Goal: Transaction & Acquisition: Purchase product/service

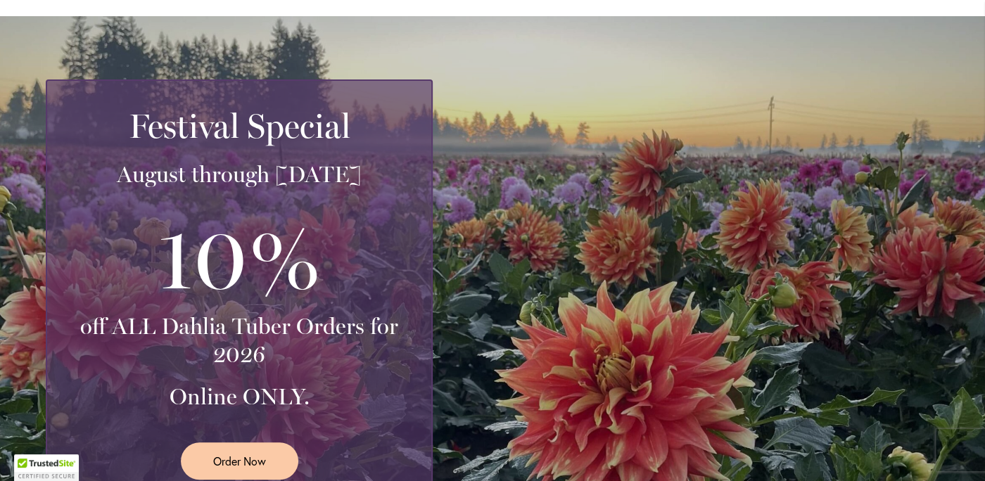
scroll to position [287, 0]
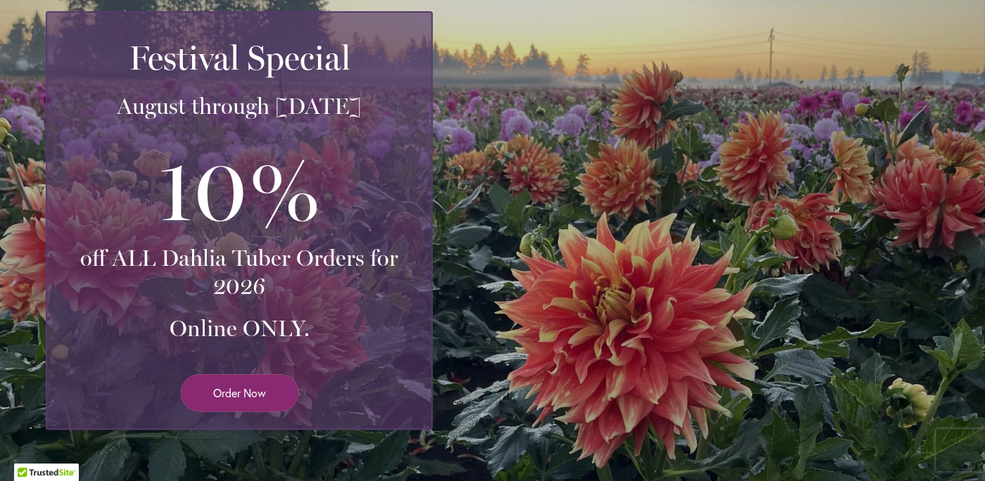
click at [231, 390] on span "Order Now" at bounding box center [239, 393] width 53 height 16
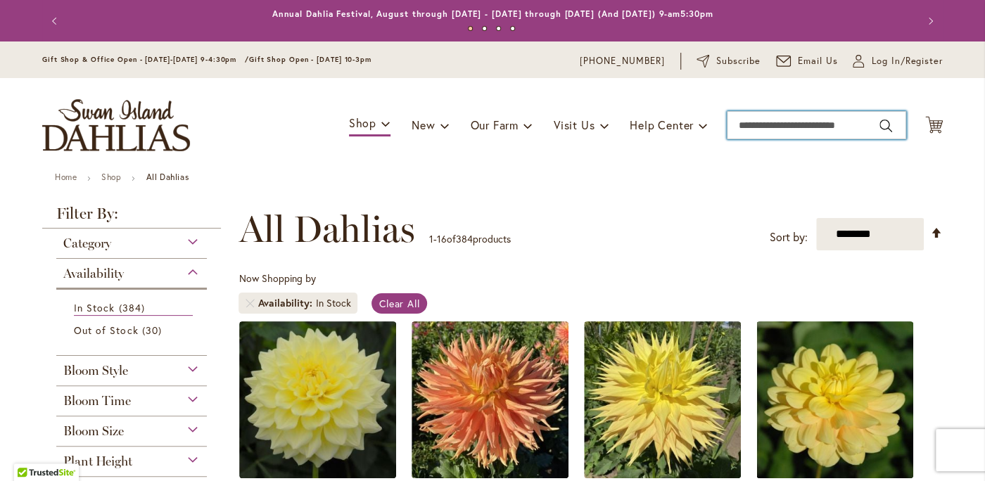
click at [768, 125] on input "Search" at bounding box center [816, 125] width 179 height 28
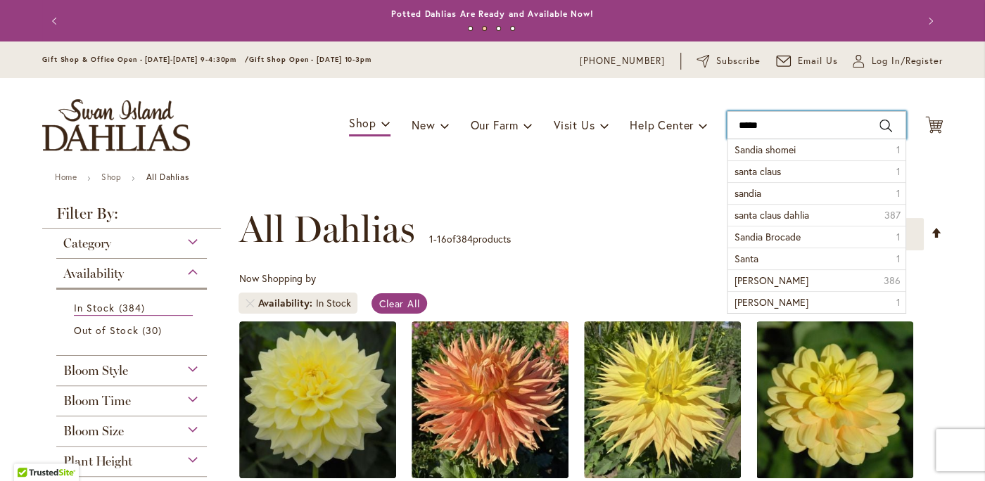
type input "******"
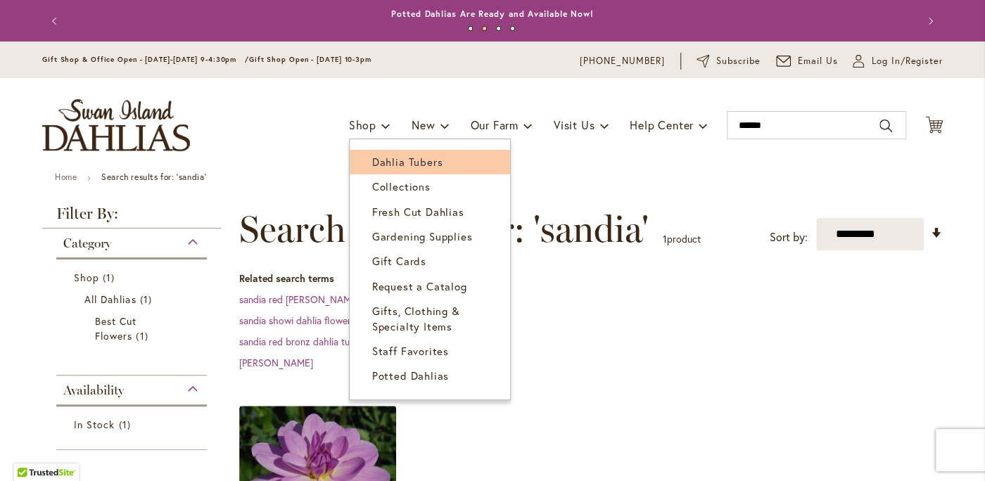
click at [389, 160] on span "Dahlia Tubers" at bounding box center [407, 162] width 70 height 14
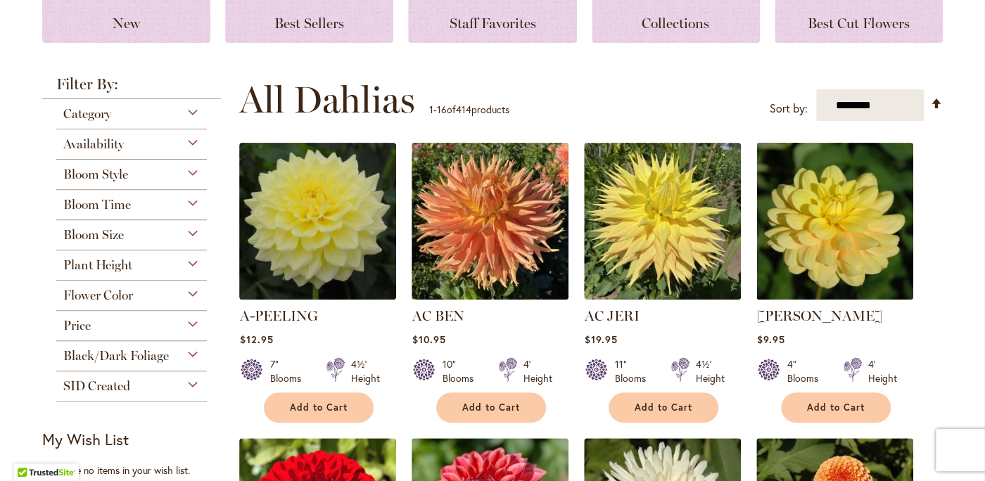
scroll to position [215, 0]
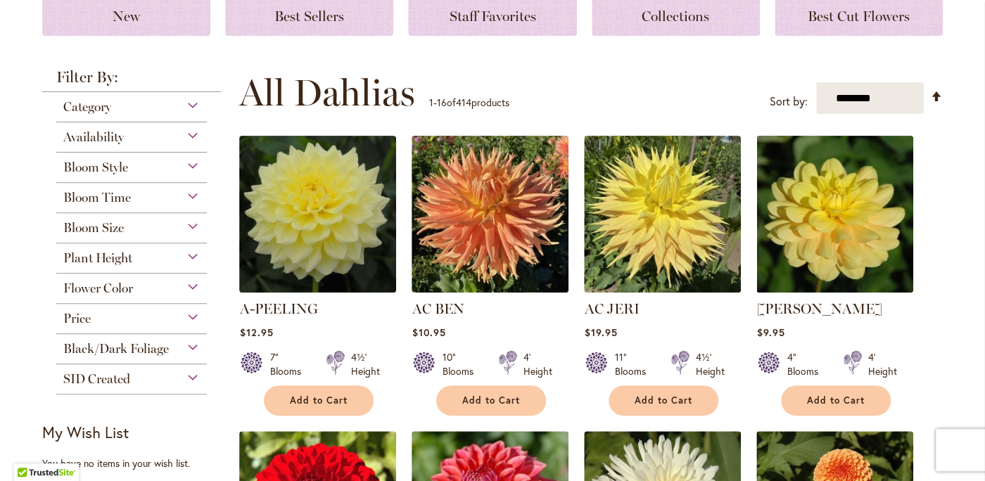
click at [193, 106] on div "Category" at bounding box center [131, 103] width 151 height 23
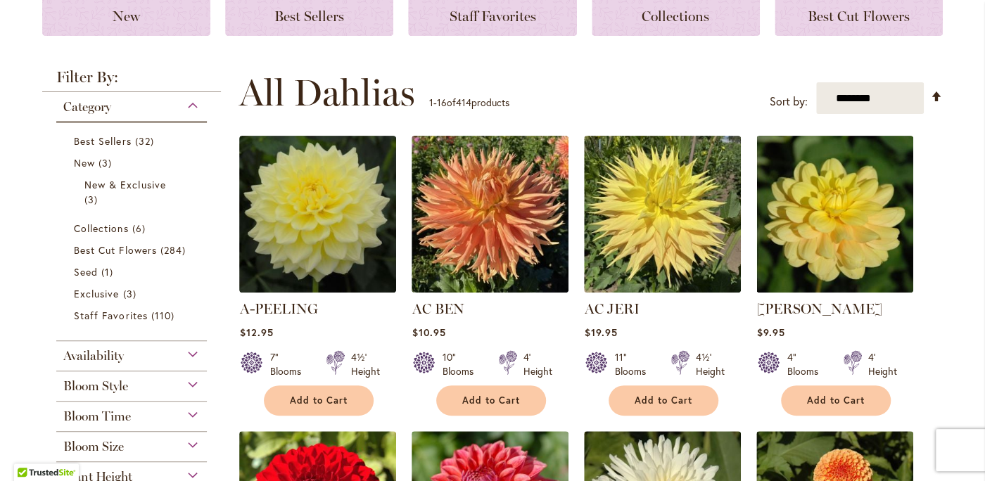
click at [193, 106] on div "Category" at bounding box center [131, 103] width 151 height 23
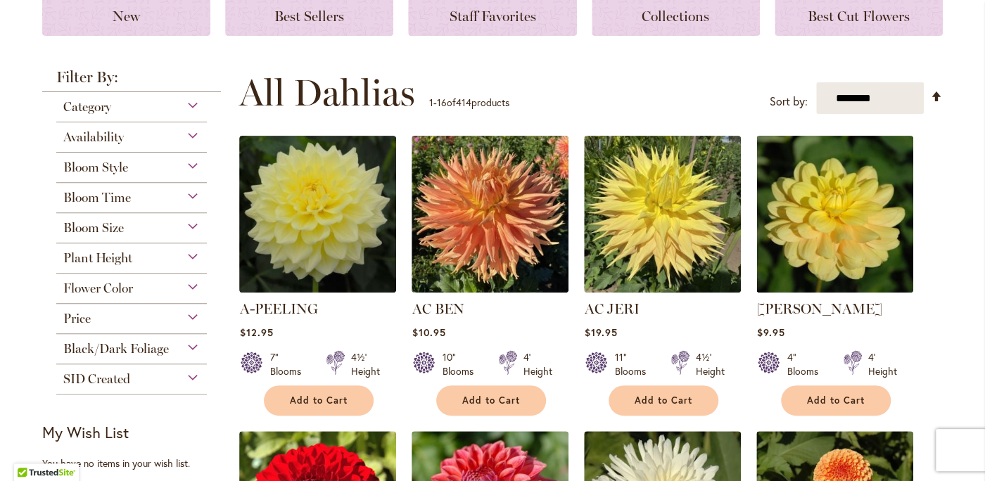
click at [192, 164] on div "Bloom Style" at bounding box center [131, 164] width 151 height 23
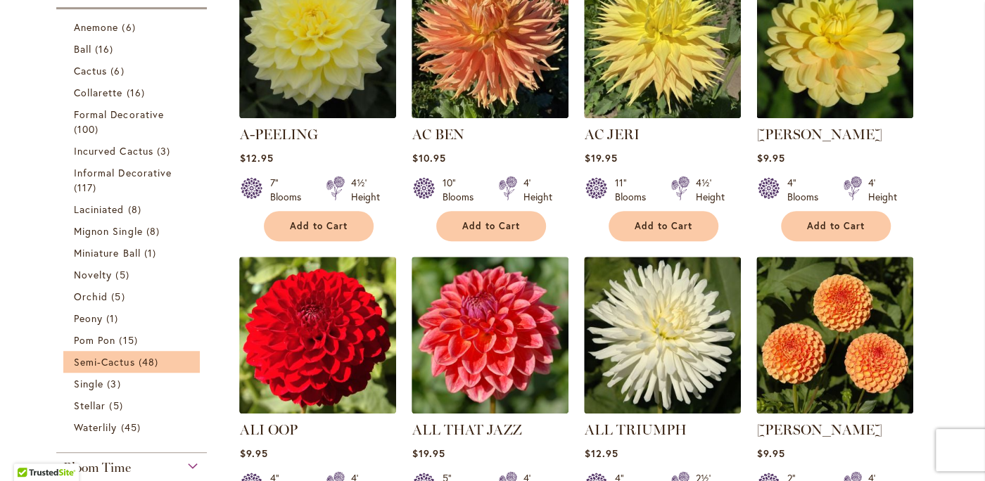
scroll to position [366, 0]
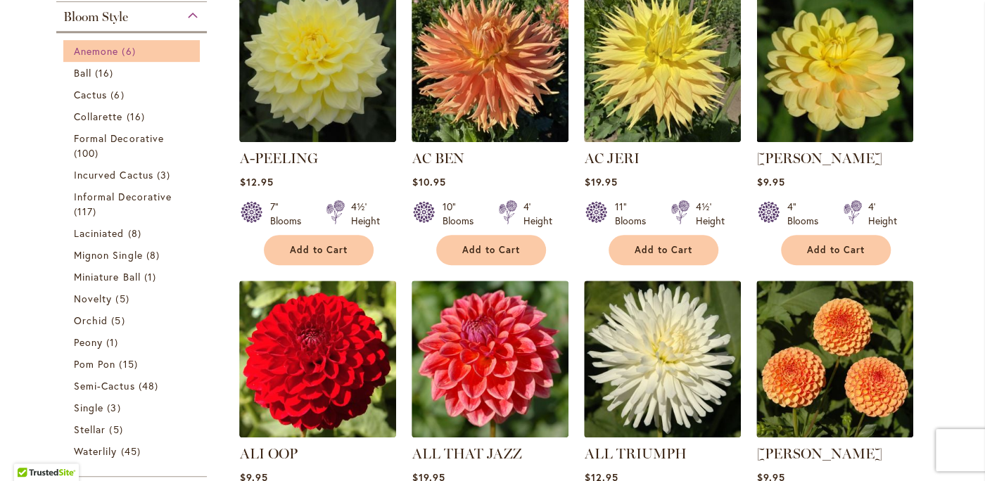
click at [104, 48] on span "Anemone" at bounding box center [96, 50] width 44 height 13
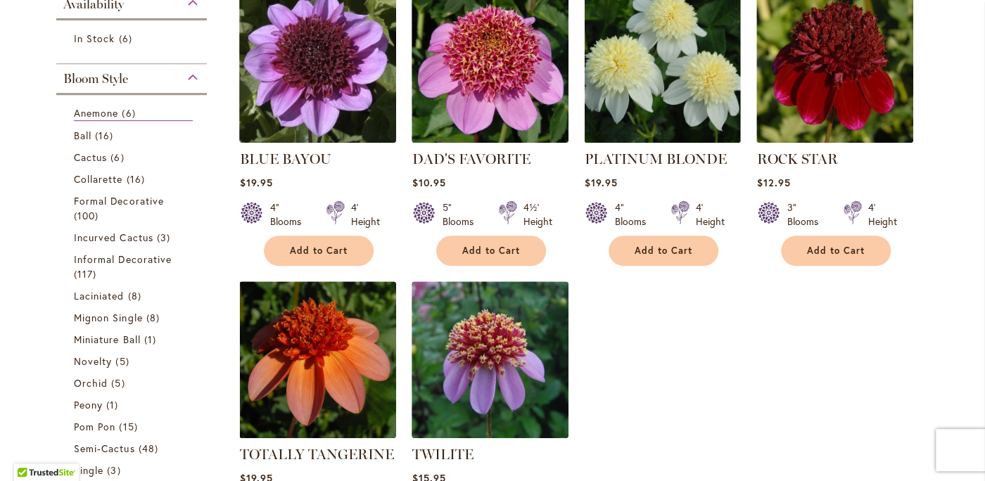
scroll to position [431, 0]
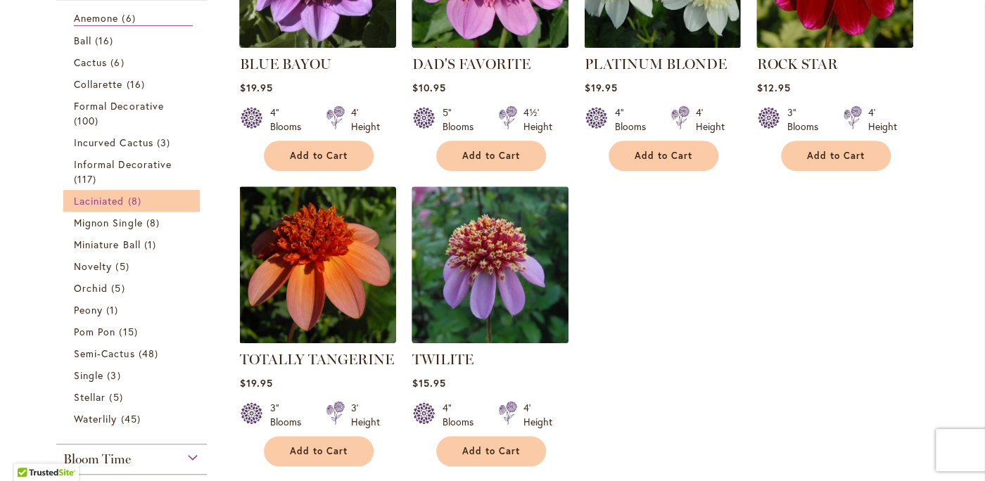
click at [95, 198] on span "Laciniated" at bounding box center [99, 200] width 51 height 13
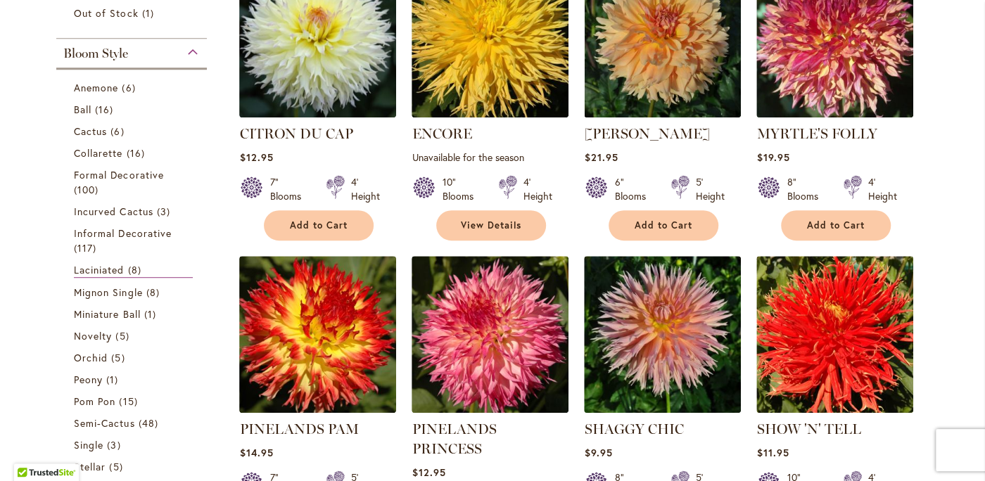
scroll to position [287, 0]
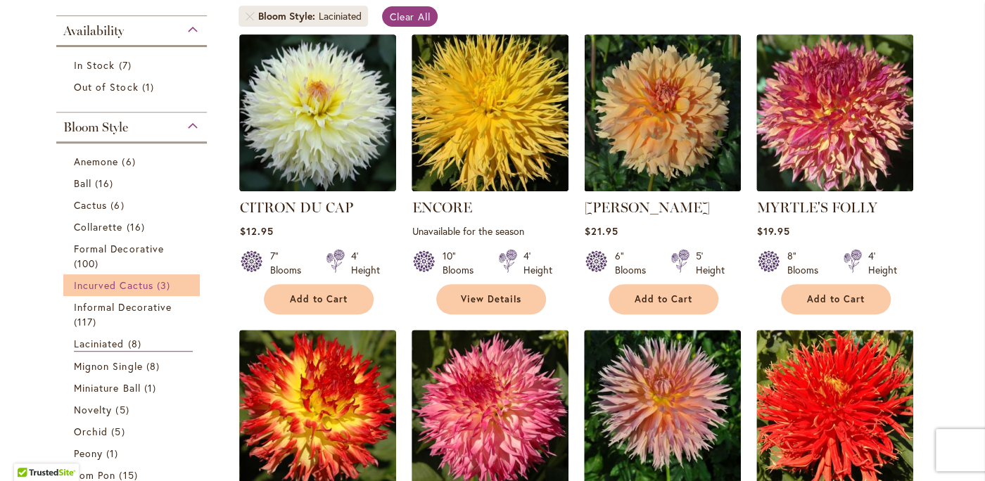
click at [138, 282] on span "Incurved Cactus" at bounding box center [114, 285] width 80 height 13
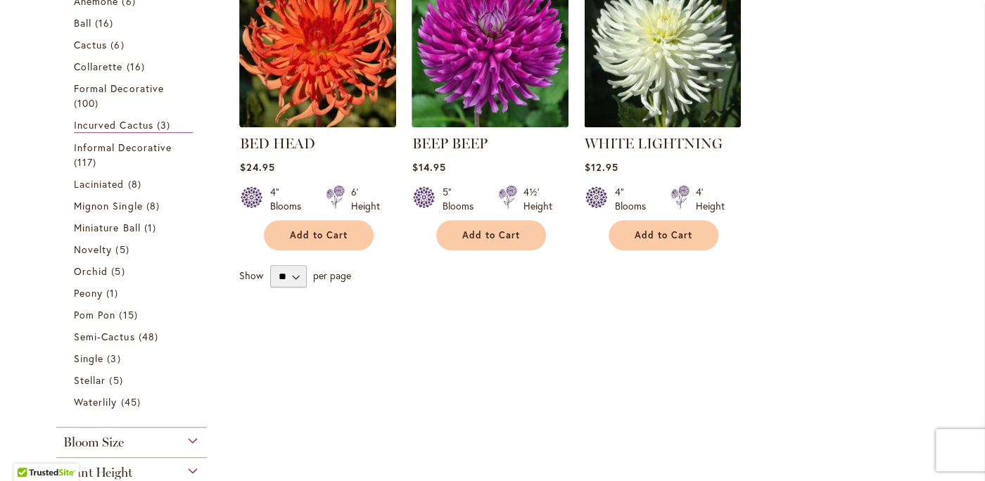
scroll to position [359, 0]
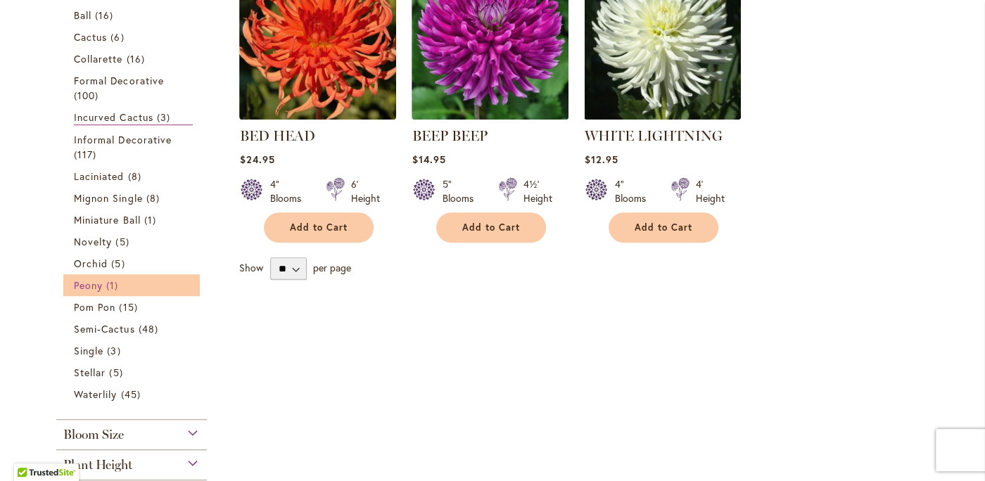
click at [86, 285] on span "Peony" at bounding box center [88, 285] width 29 height 13
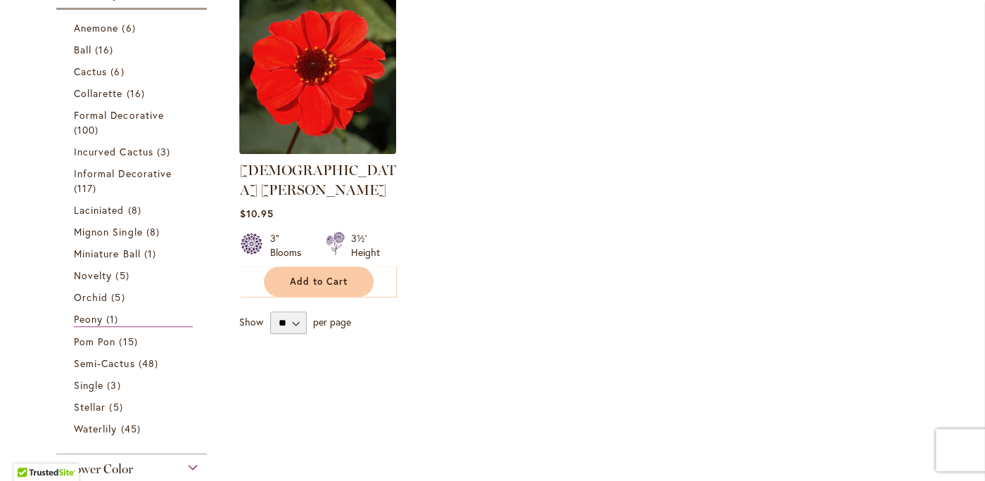
scroll to position [359, 0]
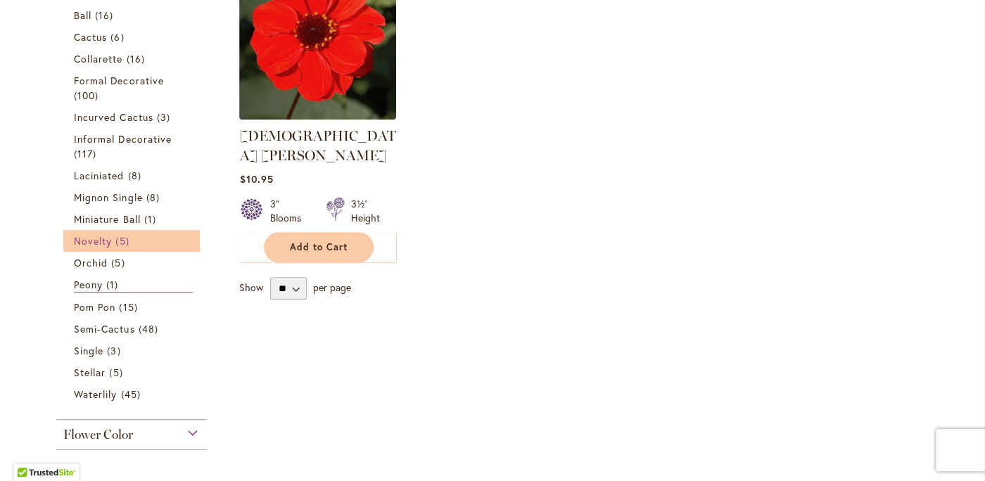
click at [97, 239] on span "Novelty" at bounding box center [93, 240] width 38 height 13
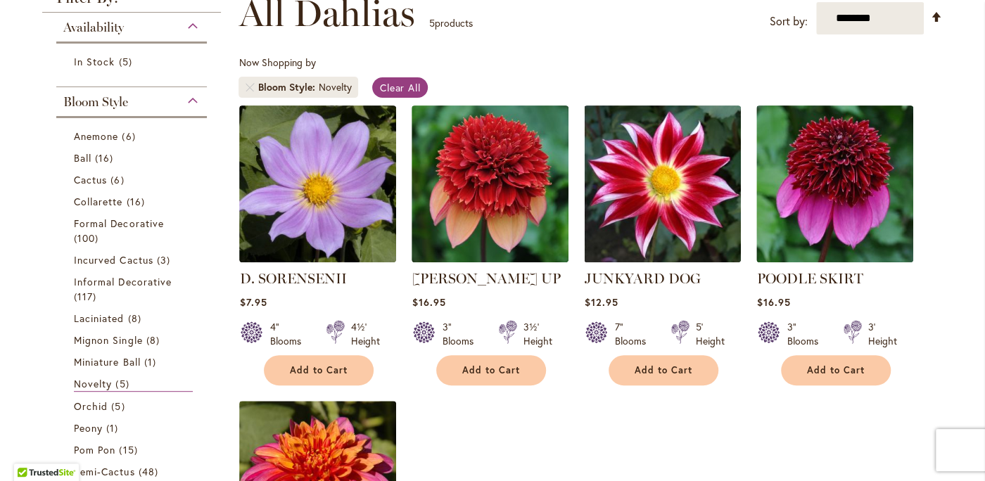
scroll to position [215, 0]
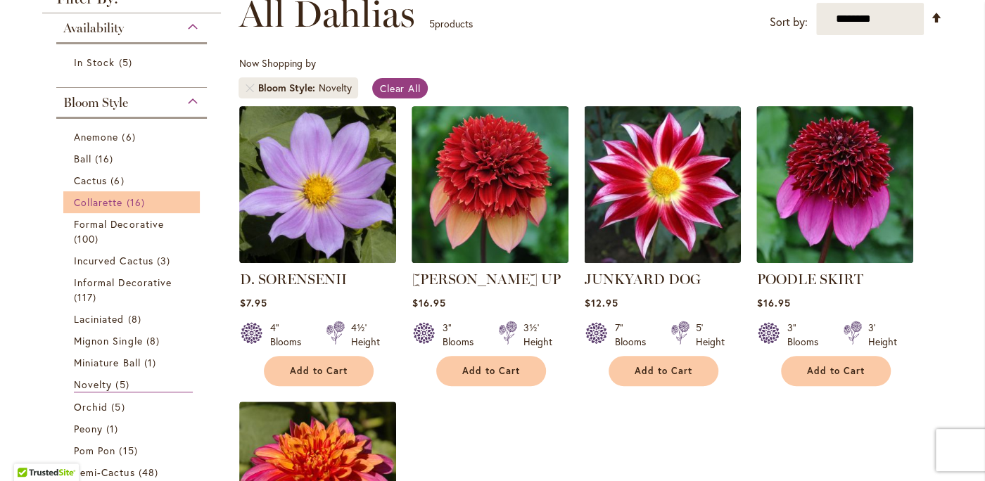
click at [91, 196] on span "Collarette" at bounding box center [98, 202] width 49 height 13
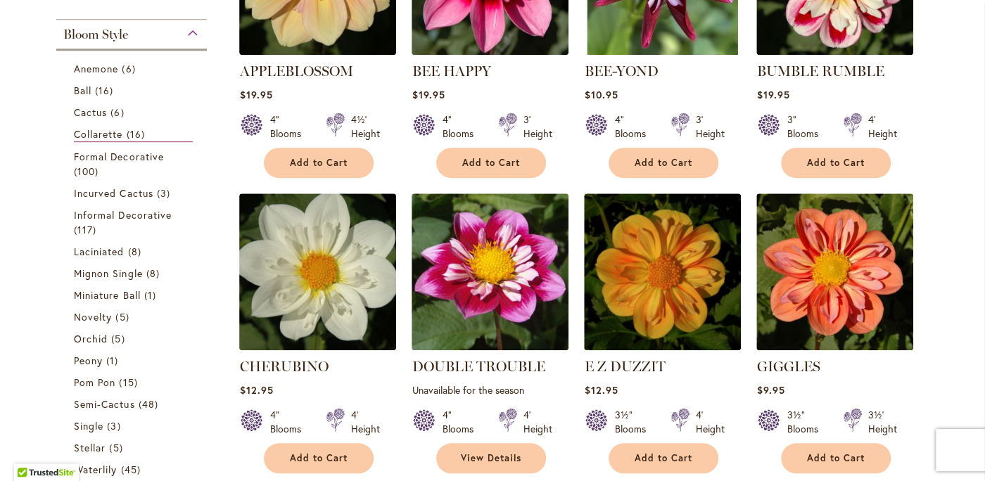
scroll to position [359, 0]
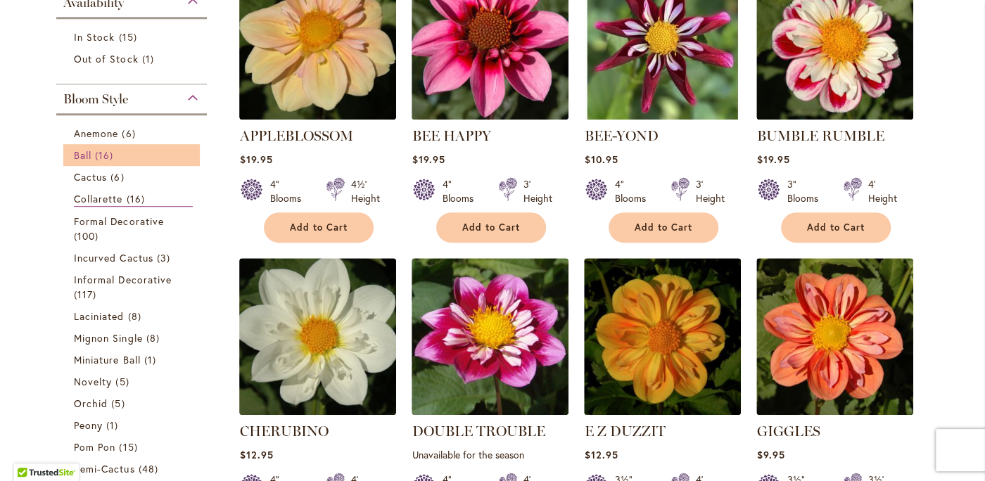
click at [91, 152] on span "Ball" at bounding box center [83, 154] width 18 height 13
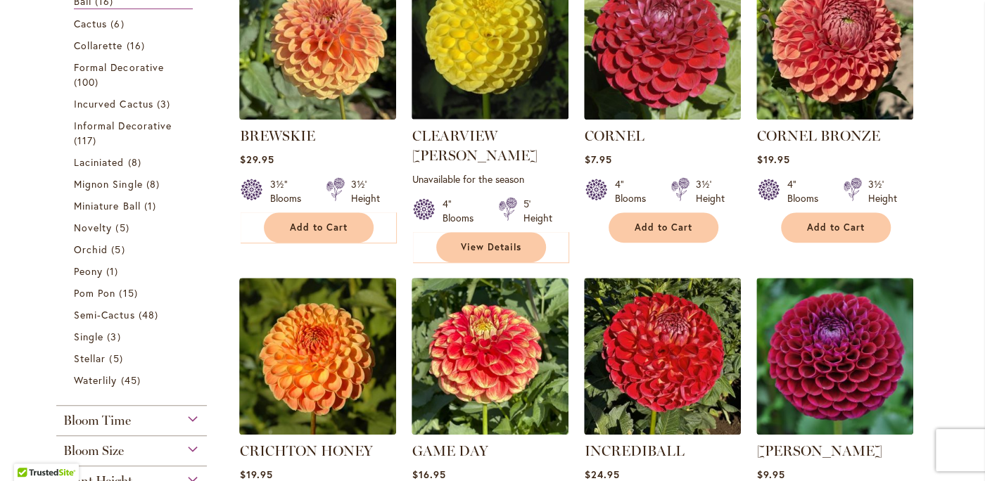
scroll to position [646, 0]
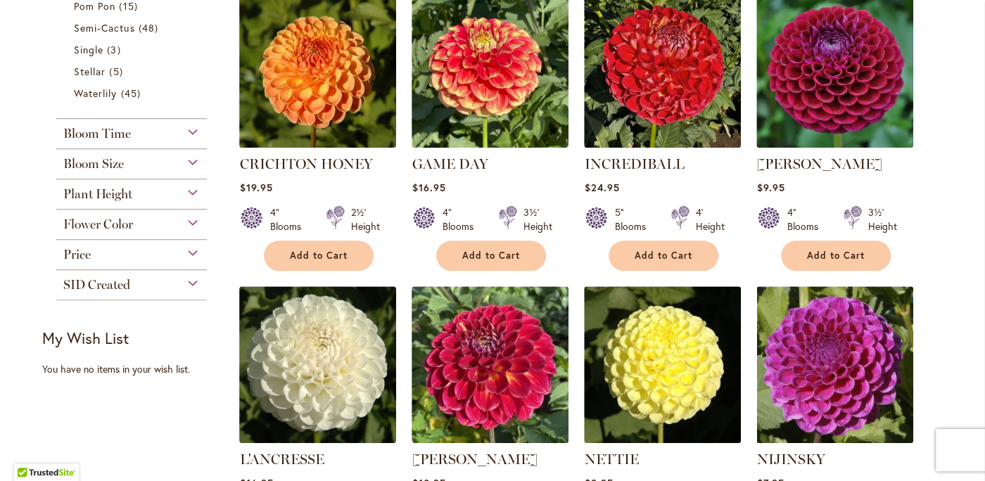
click at [191, 128] on div "Bloom Time" at bounding box center [131, 130] width 151 height 23
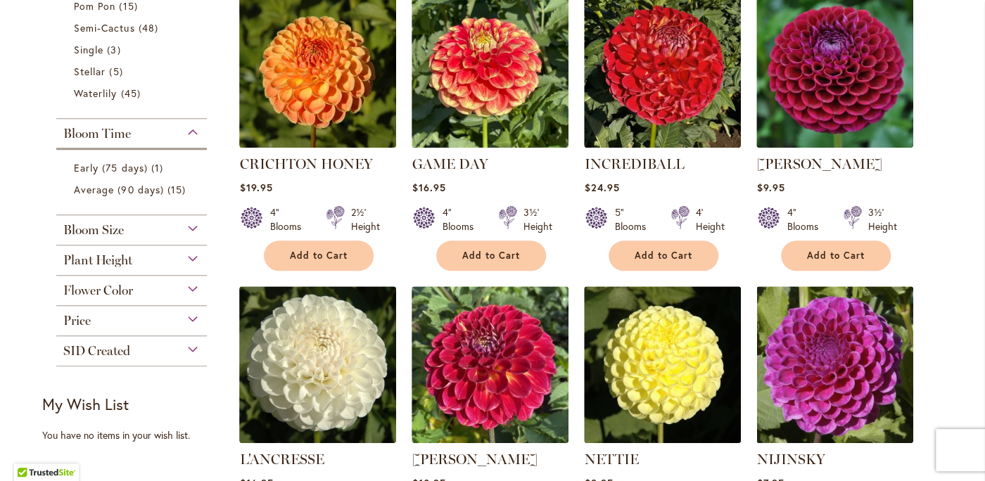
click at [192, 284] on div "Flower Color" at bounding box center [131, 287] width 151 height 23
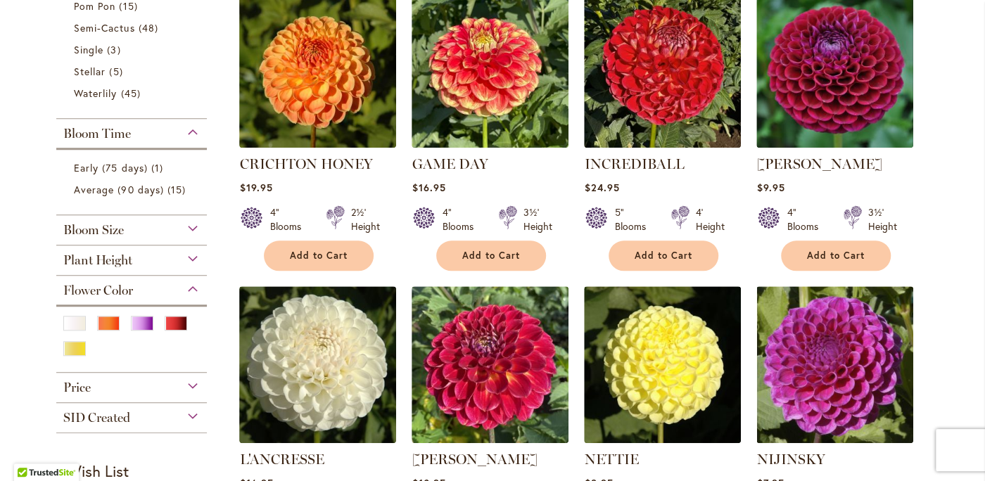
scroll to position [718, 0]
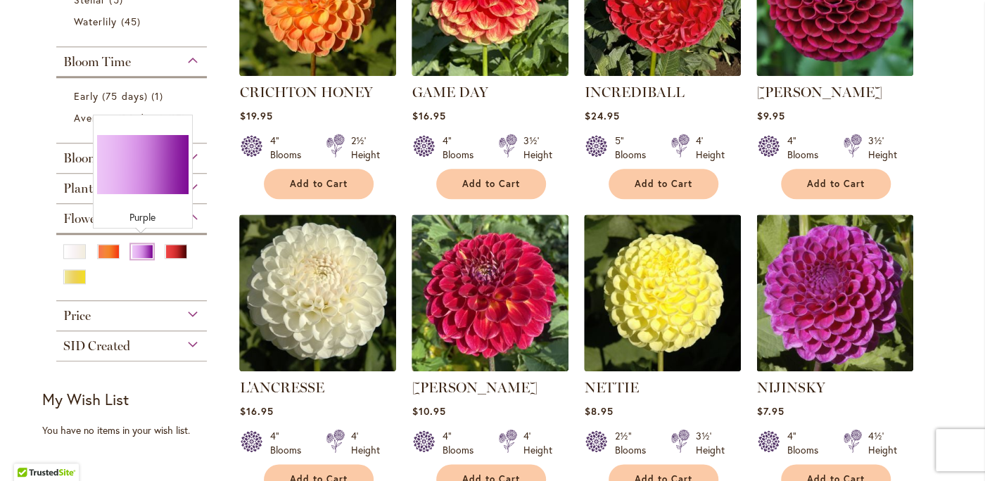
click at [136, 247] on div "Purple" at bounding box center [142, 251] width 23 height 15
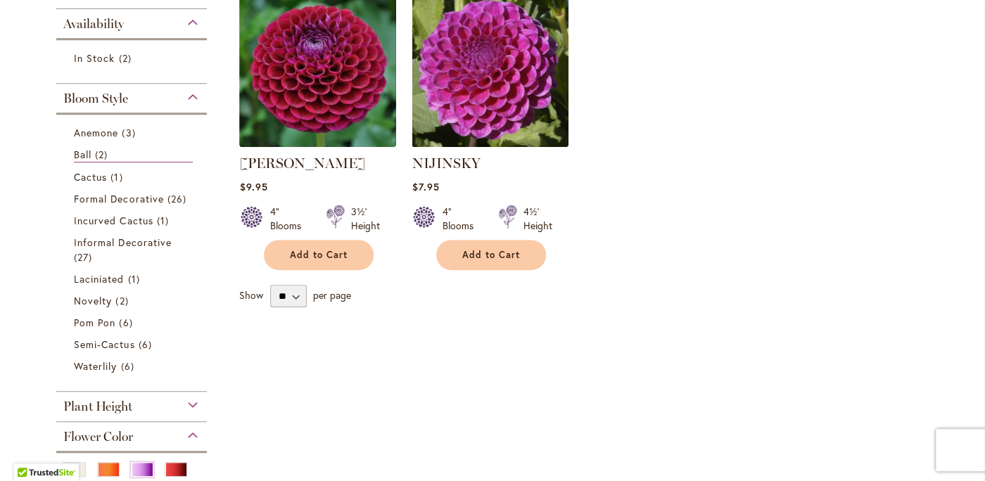
scroll to position [359, 0]
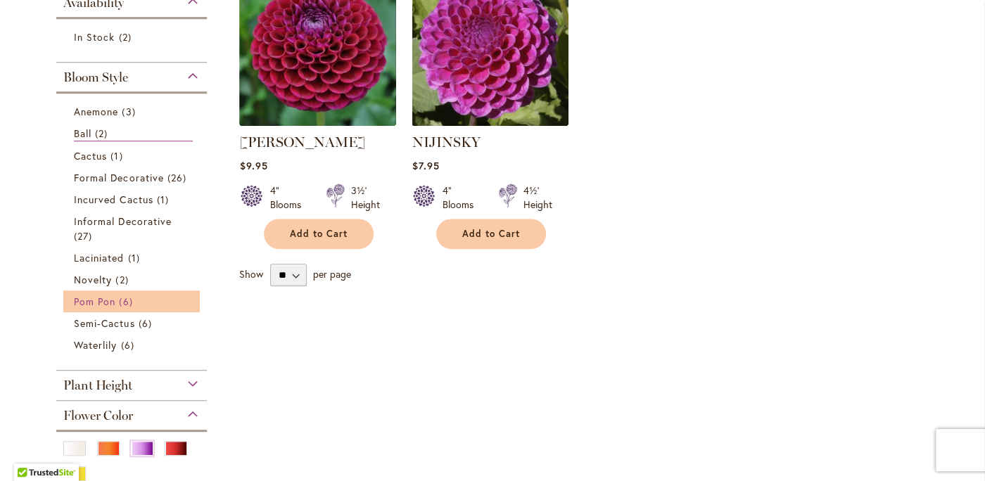
click at [108, 296] on span "Pom Pon" at bounding box center [95, 301] width 42 height 13
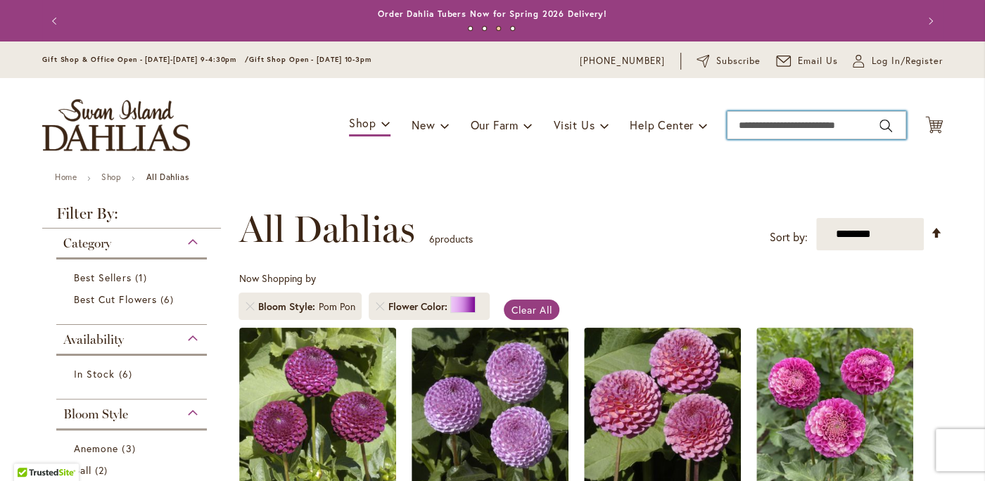
click at [810, 129] on input "Search" at bounding box center [816, 125] width 179 height 28
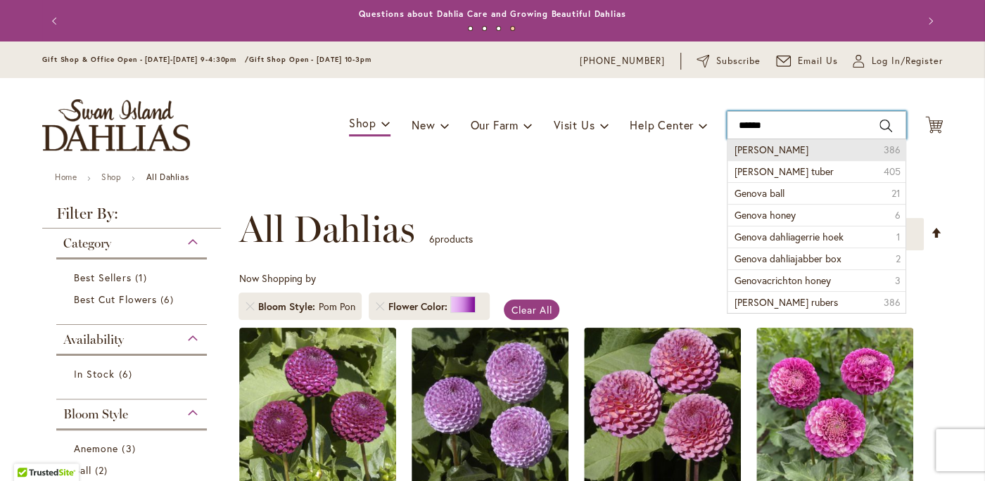
type input "**********"
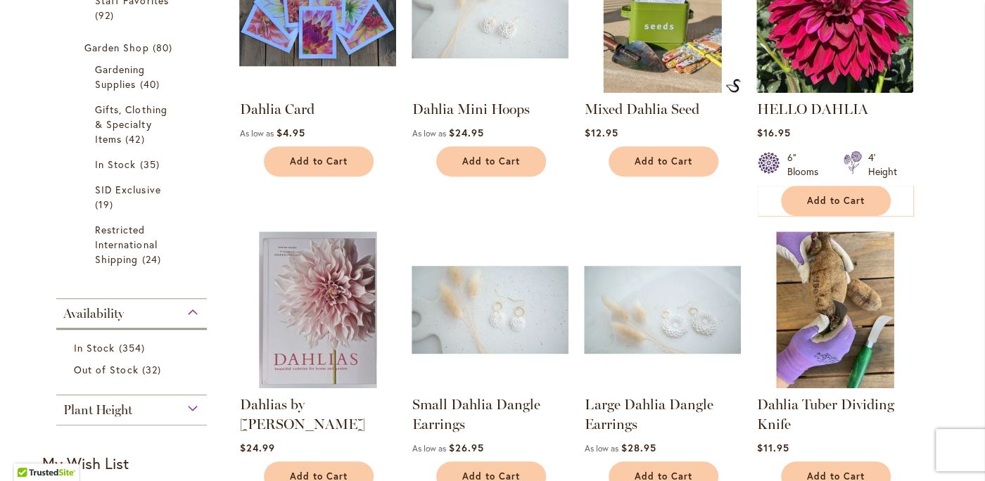
scroll to position [72, 0]
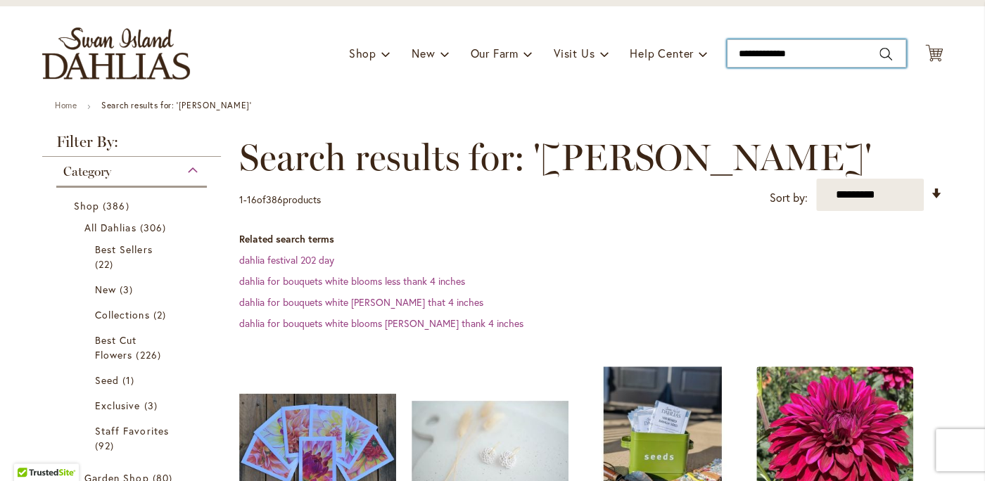
click at [823, 53] on input "**********" at bounding box center [816, 53] width 179 height 28
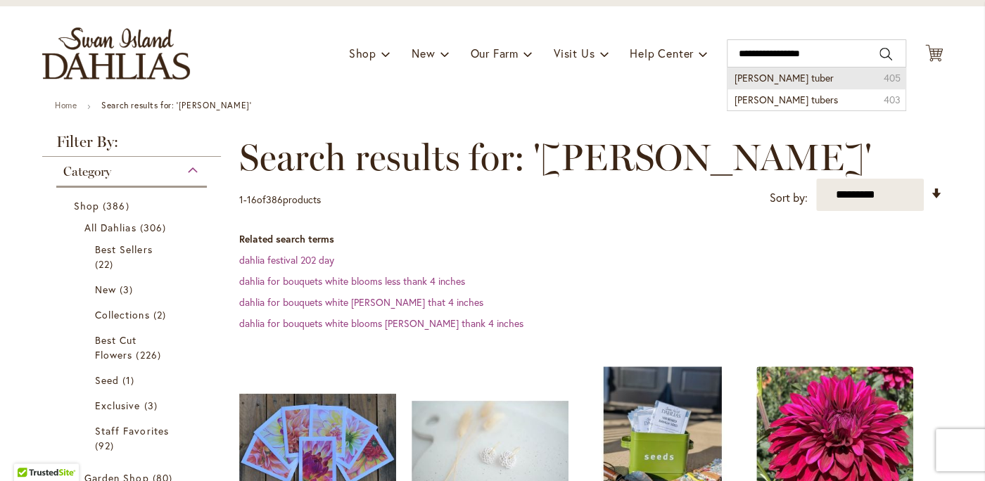
click at [842, 80] on li "Genova dahlia tuber 405" at bounding box center [816, 78] width 178 height 21
type input "**********"
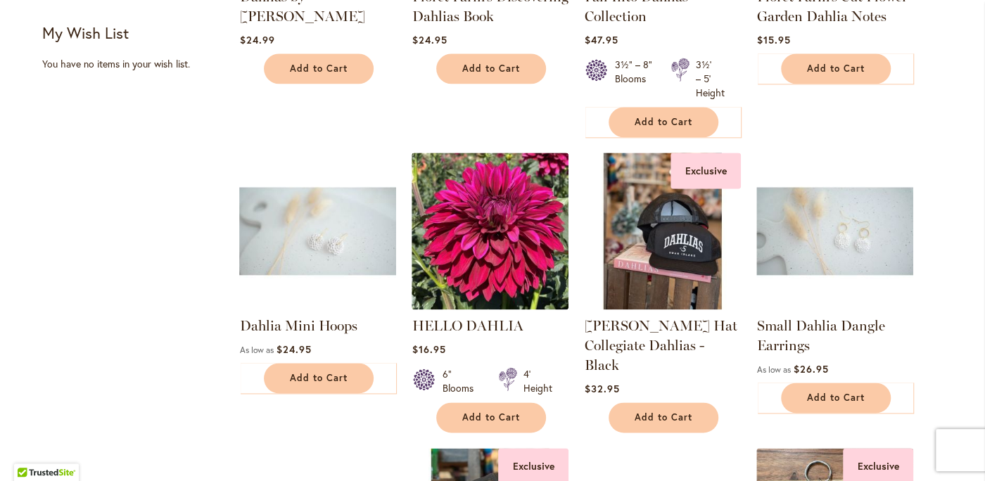
scroll to position [574, 0]
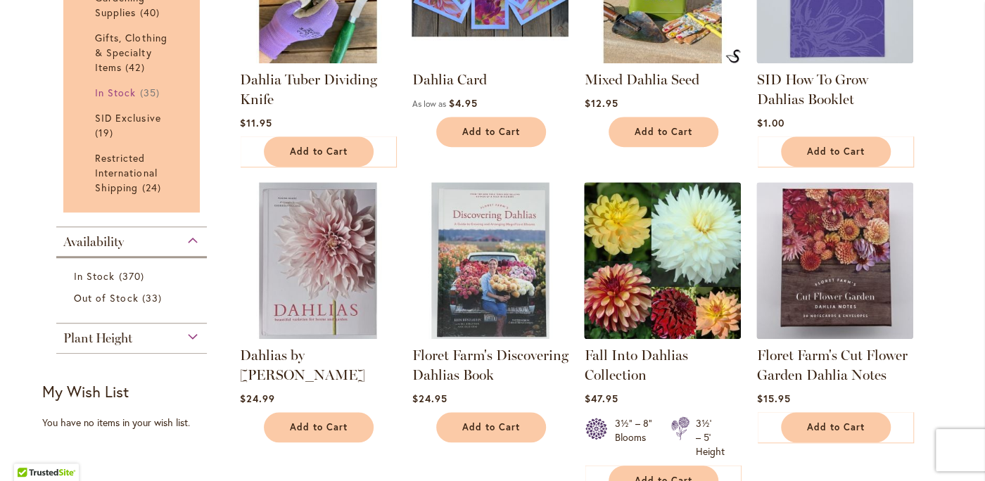
click at [112, 91] on span "In Stock" at bounding box center [115, 92] width 41 height 13
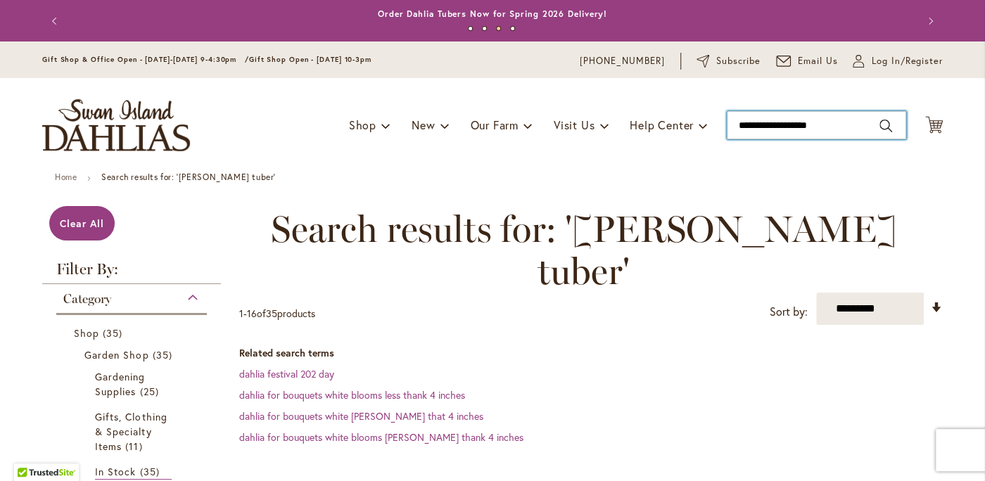
click at [854, 126] on input "**********" at bounding box center [816, 125] width 179 height 28
type input "*"
click at [310, 140] on div "Toggle Nav Shop Dahlia Tubers Collections Fresh Cut Dahlias Gardening Supplies …" at bounding box center [492, 125] width 929 height 94
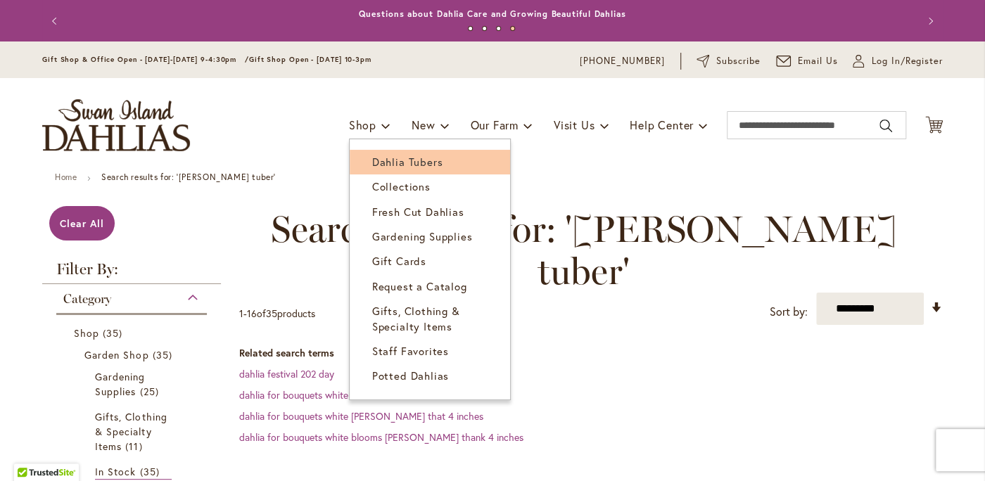
click at [395, 160] on span "Dahlia Tubers" at bounding box center [407, 162] width 70 height 14
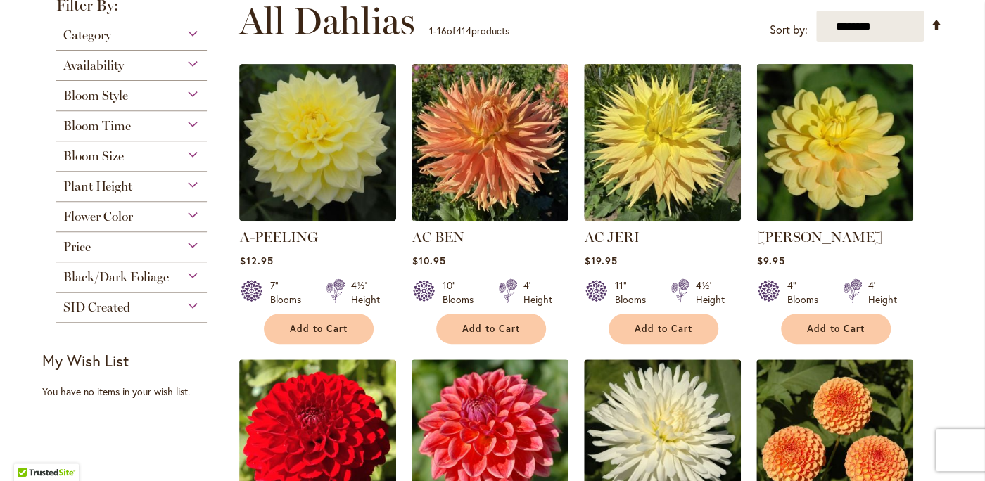
scroll to position [215, 0]
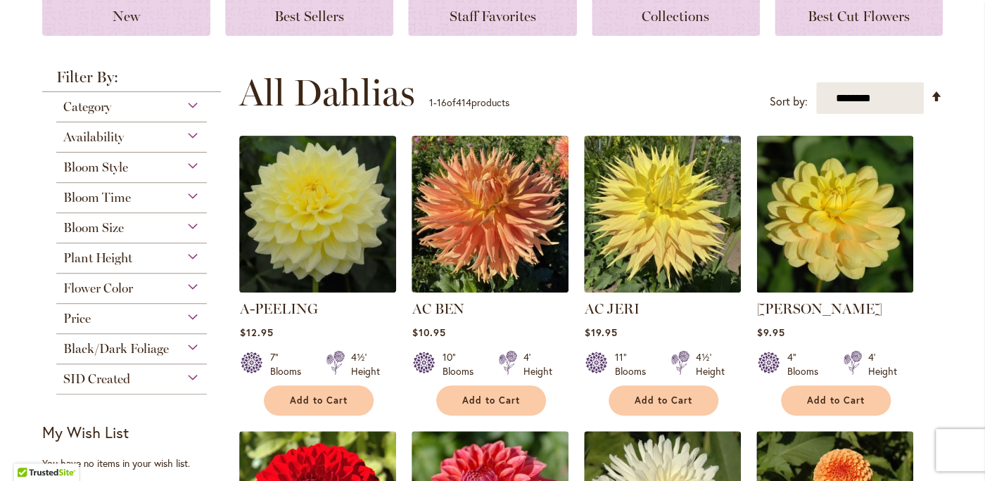
click at [191, 196] on div "Bloom Time" at bounding box center [131, 194] width 151 height 23
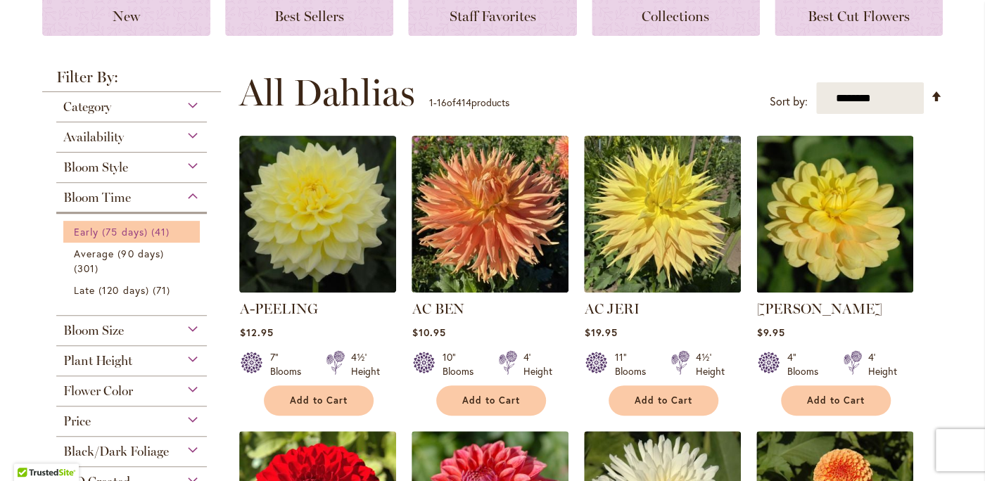
click at [126, 230] on span "Early (75 days)" at bounding box center [111, 231] width 74 height 13
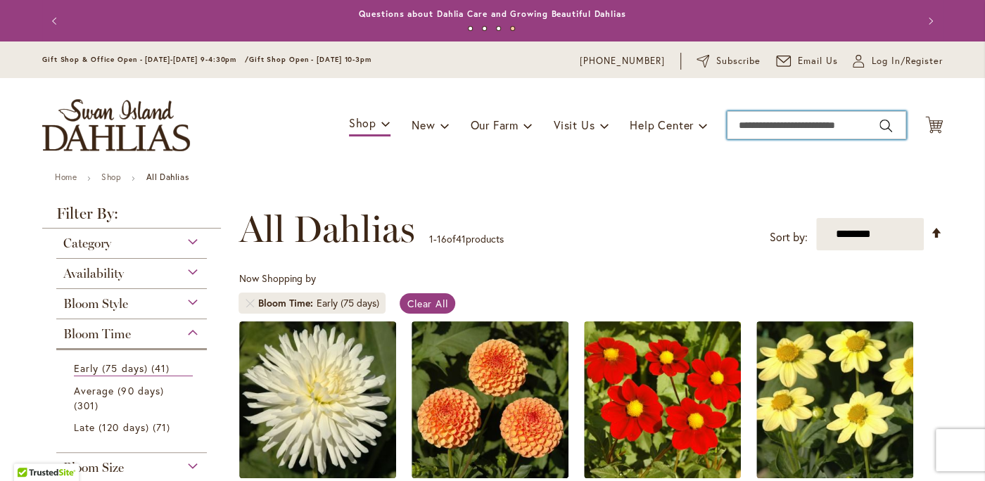
click at [773, 126] on input "Search" at bounding box center [816, 125] width 179 height 28
paste input "**********"
type input "**********"
